Goal: Task Accomplishment & Management: Complete application form

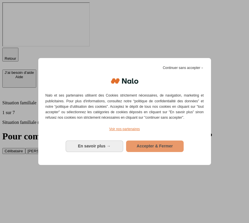
click at [155, 144] on span "Accepter & Fermer" at bounding box center [155, 146] width 36 height 5
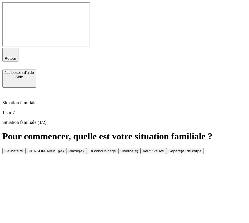
click at [23, 149] on div "Célibataire" at bounding box center [14, 151] width 18 height 4
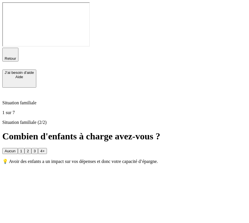
click at [18, 148] on button "Aucun" at bounding box center [10, 151] width 16 height 6
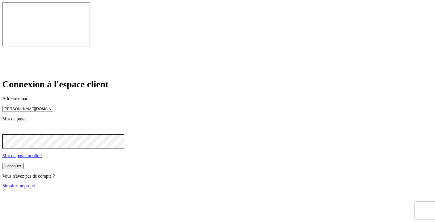
click at [53, 106] on input "[PERSON_NAME][DOMAIN_NAME][EMAIL_ADDRESS][DOMAIN_NAME]" at bounding box center [27, 109] width 51 height 6
type input "[PERSON_NAME][DOMAIN_NAME][EMAIL_ADDRESS][DOMAIN_NAME]"
click at [176, 119] on div "Adresse email [PERSON_NAME][DOMAIN_NAME][EMAIL_ADDRESS][DOMAIN_NAME] Mot de pas…" at bounding box center [217, 127] width 430 height 62
click at [24, 164] on button "Continuer" at bounding box center [12, 167] width 21 height 6
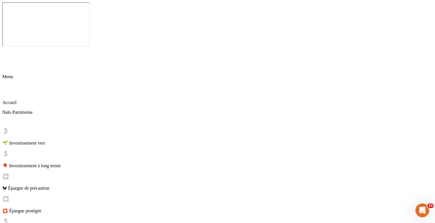
scroll to position [28, 0]
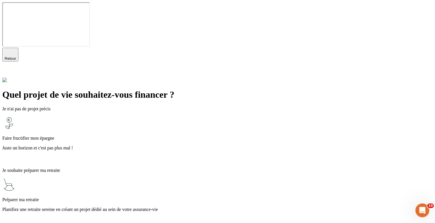
click at [211, 116] on div "Faire fructifier mon épargne Juste un horizon et c'est pas plus mal !" at bounding box center [217, 139] width 430 height 47
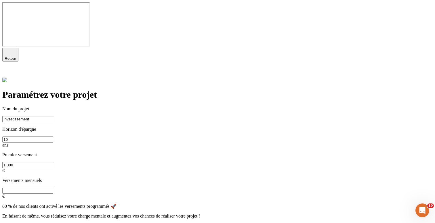
click at [24, 223] on button "Continuer" at bounding box center [12, 227] width 21 height 6
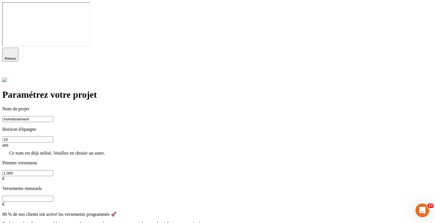
click at [53, 196] on input "text" at bounding box center [27, 199] width 51 height 6
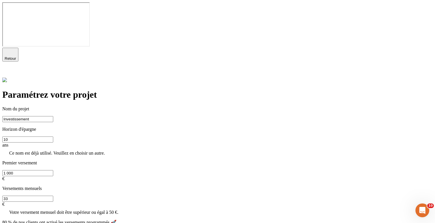
type input "33"
click at [53, 116] on input "Investissement" at bounding box center [27, 119] width 51 height 6
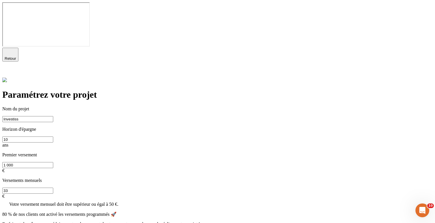
type input "Investiss"
click at [53, 188] on input "33" at bounding box center [27, 191] width 51 height 6
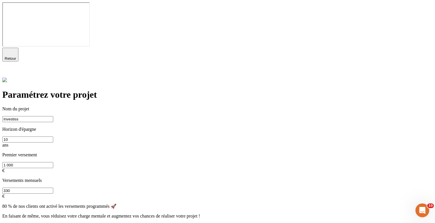
type input "330"
click at [21, 223] on div "Continuer" at bounding box center [13, 226] width 17 height 4
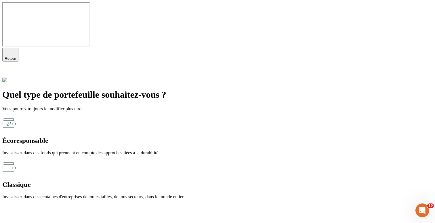
click at [146, 150] on p "Investissez dans des fonds qui prennent en compte des approches liées à la dura…" at bounding box center [217, 152] width 430 height 5
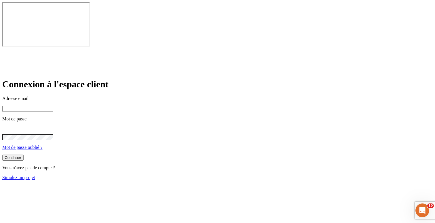
type input "[PERSON_NAME][DOMAIN_NAME][EMAIL_ADDRESS][DOMAIN_NAME]"
